Goal: Task Accomplishment & Management: Manage account settings

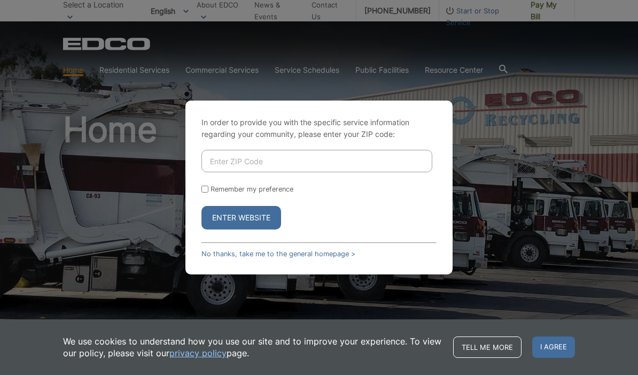
click at [216, 172] on input "Enter ZIP Code" at bounding box center [316, 161] width 231 height 22
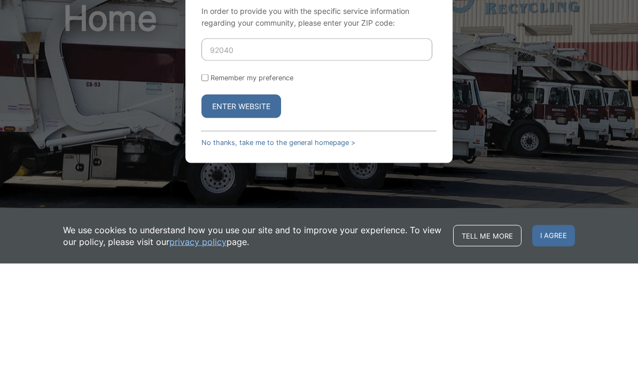
type input "92040"
click at [207, 185] on input "Remember my preference" at bounding box center [204, 188] width 7 height 7
checkbox input "true"
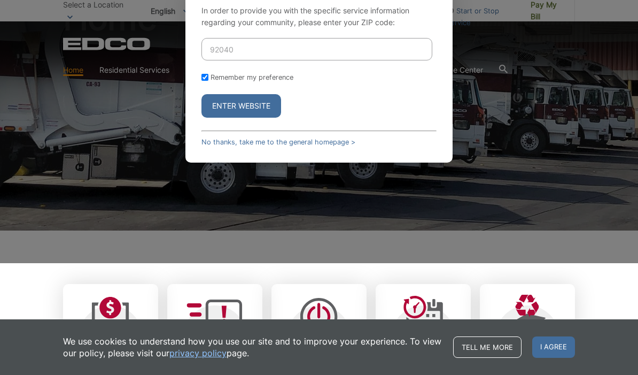
click at [232, 118] on button "Enter Website" at bounding box center [241, 106] width 80 height 24
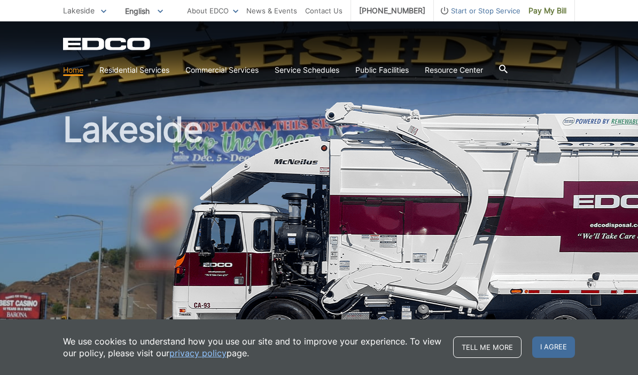
click at [550, 342] on span "I agree" at bounding box center [553, 346] width 43 height 21
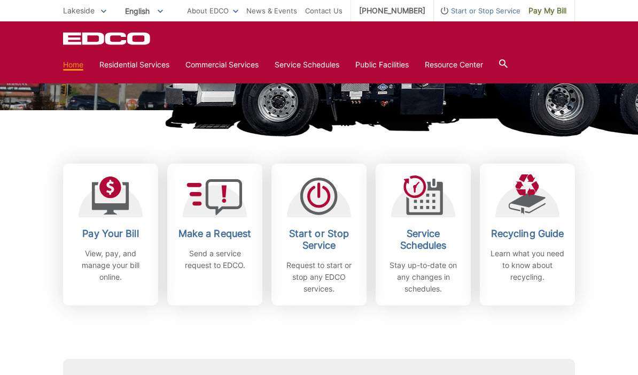
scroll to position [229, 0]
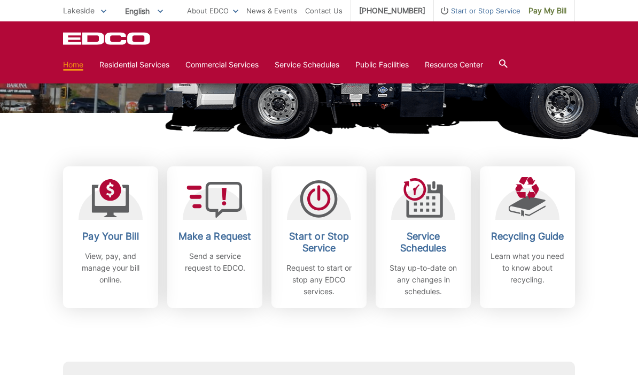
click at [112, 233] on h2 "Pay Your Bill" at bounding box center [110, 236] width 79 height 12
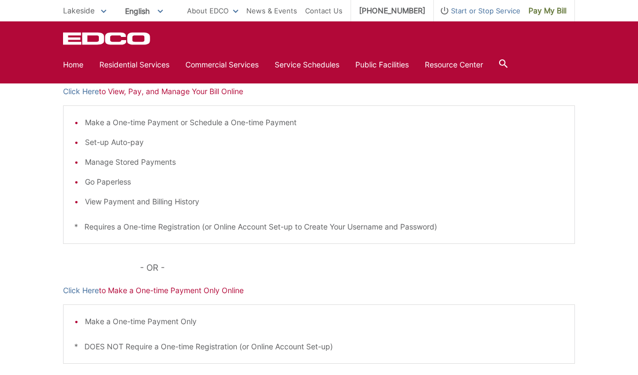
scroll to position [180, 0]
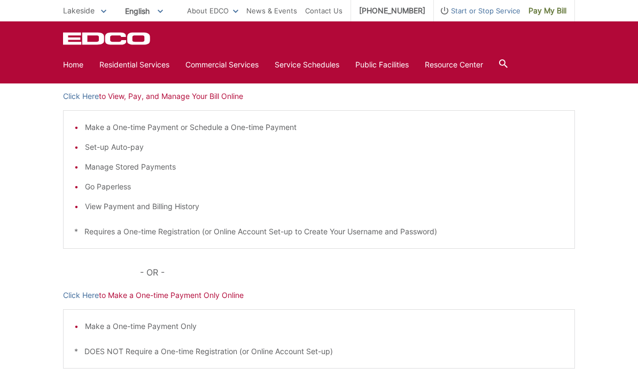
click at [166, 212] on li "View Payment and Billing History" at bounding box center [324, 206] width 479 height 12
click at [162, 207] on li "View Payment and Billing History" at bounding box center [324, 206] width 479 height 12
click at [104, 206] on li "View Payment and Billing History" at bounding box center [324, 206] width 479 height 12
click at [119, 92] on p "Click Here to View, Pay, and Manage Your Bill Online" at bounding box center [319, 96] width 512 height 12
click at [76, 98] on link "Click Here" at bounding box center [81, 96] width 36 height 12
